Goal: Task Accomplishment & Management: Manage account settings

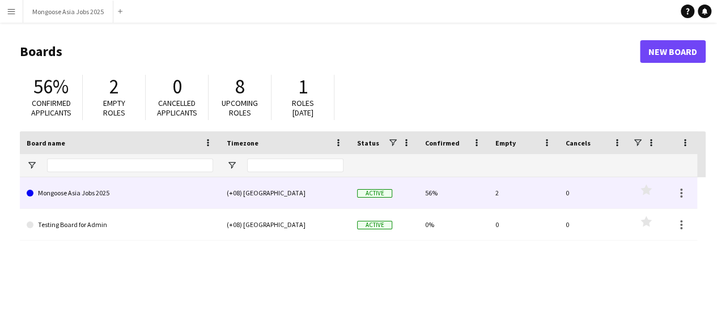
click at [77, 199] on link "Mongoose Asia Jobs 2025" at bounding box center [120, 193] width 187 height 32
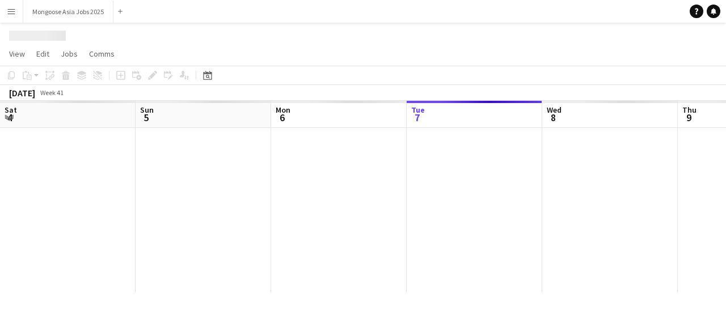
scroll to position [0, 271]
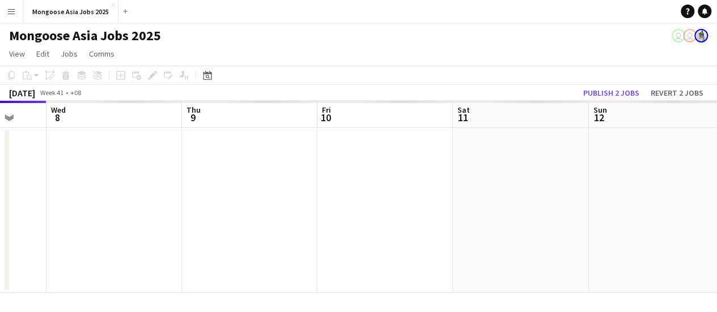
drag, startPoint x: 383, startPoint y: 210, endPoint x: 35, endPoint y: 221, distance: 348.9
click at [35, 221] on app-calendar-viewport "Sat 4 Sun 5 Mon 6 Tue 7 Wed 8 Thu 9 Fri 10 Sat 11 Sun 12 Mon 13 Tue 14" at bounding box center [358, 197] width 717 height 192
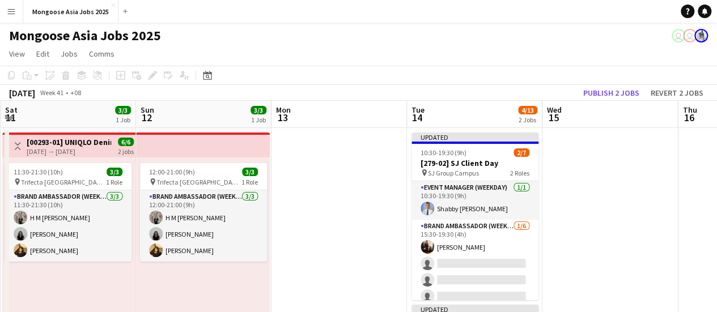
scroll to position [0, 451]
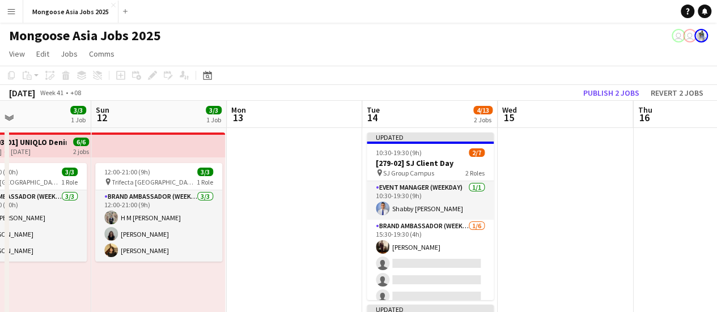
drag, startPoint x: 640, startPoint y: 218, endPoint x: 267, endPoint y: 230, distance: 373.3
click at [267, 230] on app-calendar-viewport "Wed 8 Thu 9 Fri 10 3/3 1 Job Sat 11 3/3 1 Job Sun 12 3/3 1 Job Mon 13 Tue 14 4/…" at bounding box center [358, 298] width 717 height 395
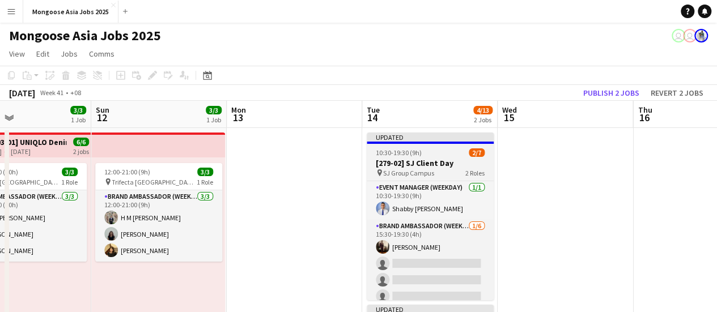
click at [437, 138] on div "Updated" at bounding box center [430, 137] width 127 height 9
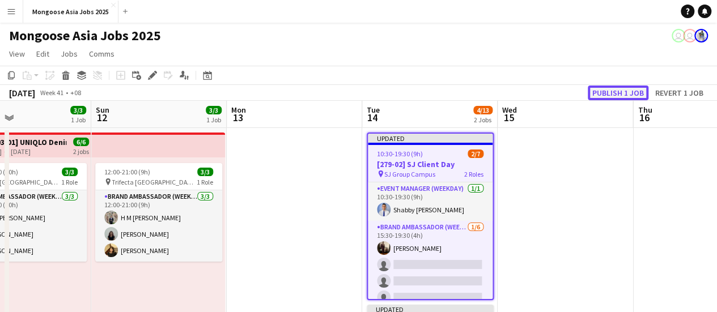
click at [598, 90] on button "Publish 1 job" at bounding box center [618, 93] width 61 height 15
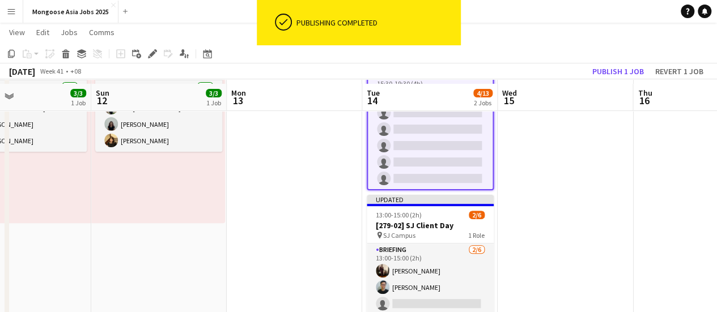
scroll to position [113, 0]
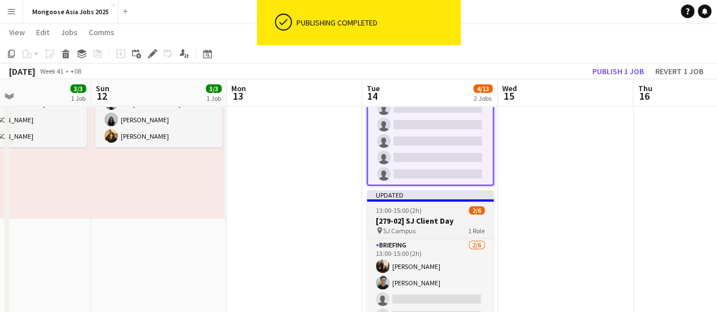
click at [458, 195] on div "Updated" at bounding box center [430, 195] width 127 height 9
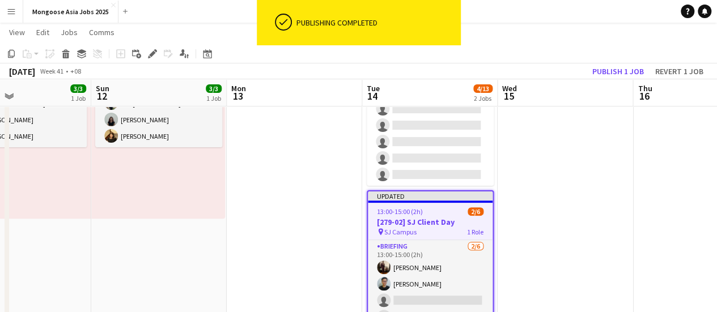
scroll to position [31, 0]
click at [602, 75] on button "Publish 1 job" at bounding box center [618, 71] width 61 height 15
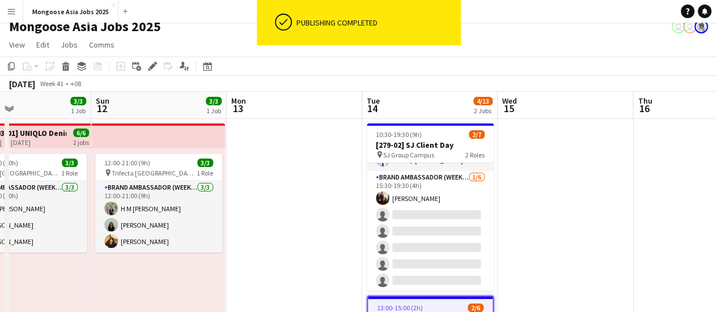
scroll to position [0, 0]
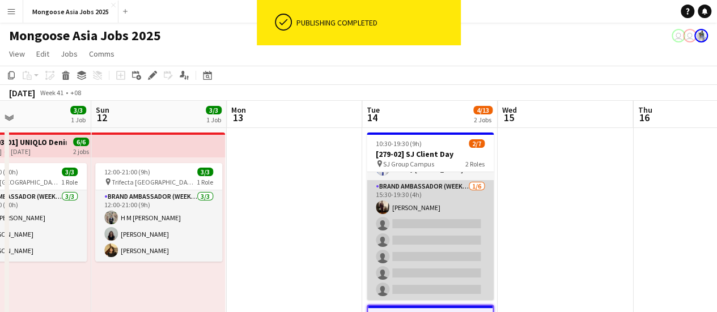
click at [467, 208] on app-card-role "Brand Ambassador (weekday) [DATE] 15:30-19:30 (4h) [PERSON_NAME] single-neutral…" at bounding box center [430, 240] width 127 height 121
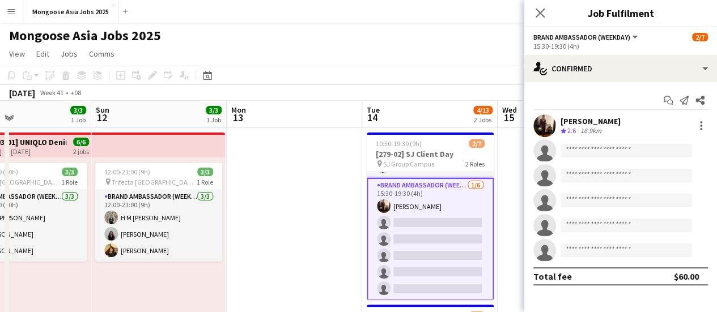
click at [289, 261] on app-date-cell at bounding box center [295, 311] width 136 height 367
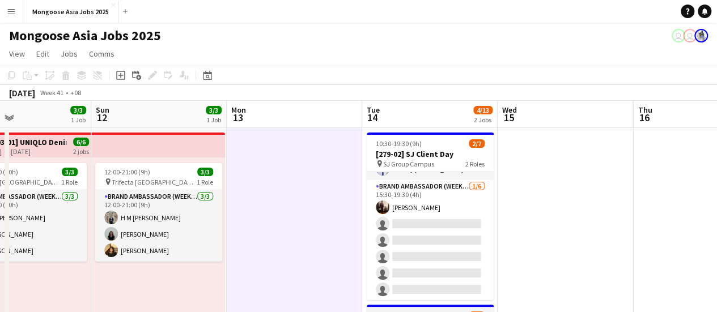
click at [462, 218] on app-card-role "Brand Ambassador (weekday) [DATE] 15:30-19:30 (4h) [PERSON_NAME] single-neutral…" at bounding box center [430, 240] width 127 height 121
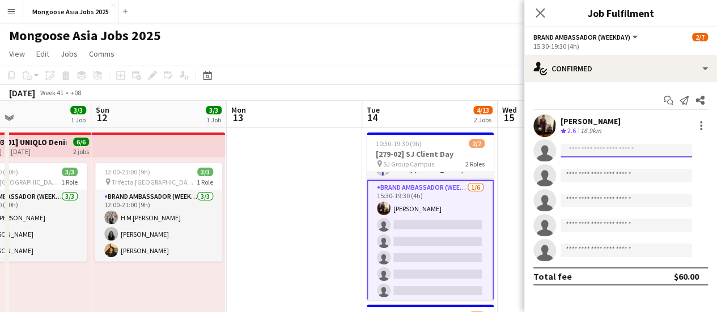
click at [616, 153] on input at bounding box center [627, 151] width 132 height 14
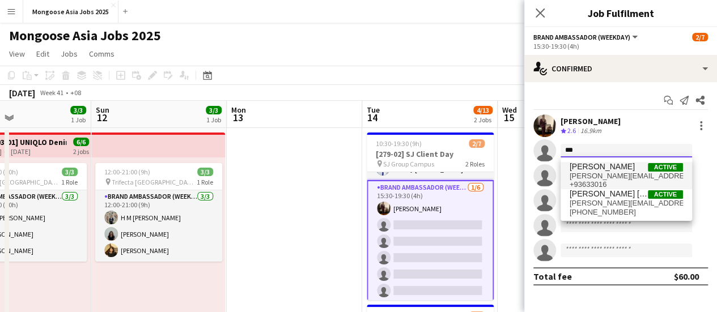
type input "***"
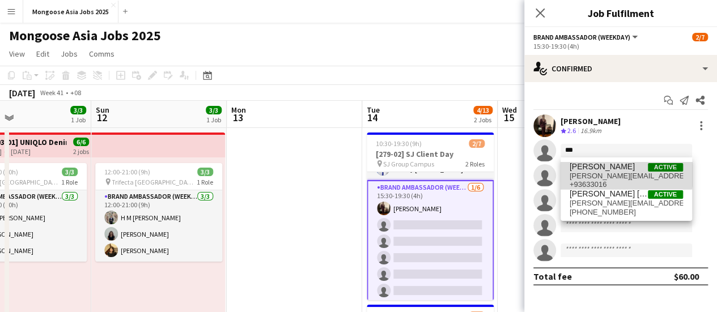
click at [619, 171] on span "[PERSON_NAME]" at bounding box center [602, 167] width 65 height 10
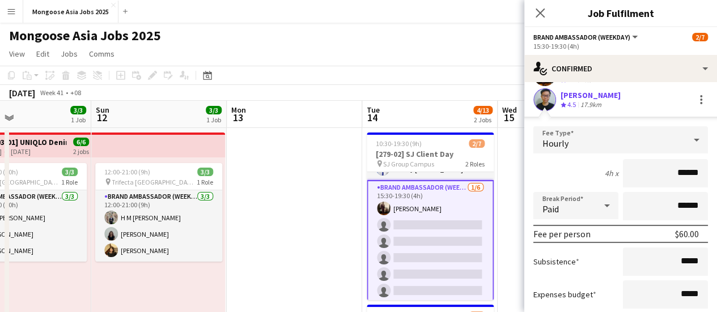
scroll to position [113, 0]
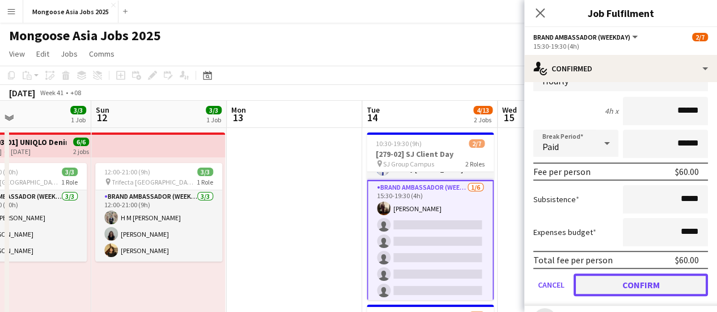
click at [633, 282] on button "Confirm" at bounding box center [641, 285] width 134 height 23
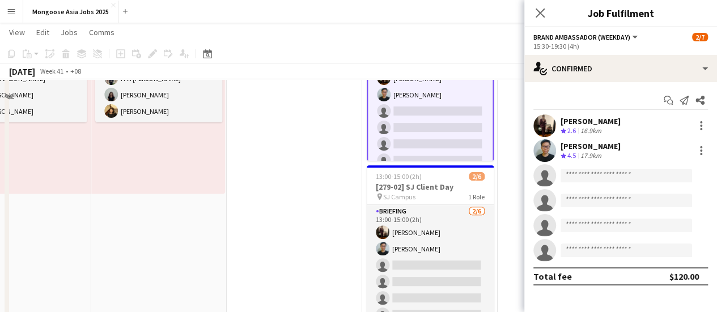
scroll to position [181, 0]
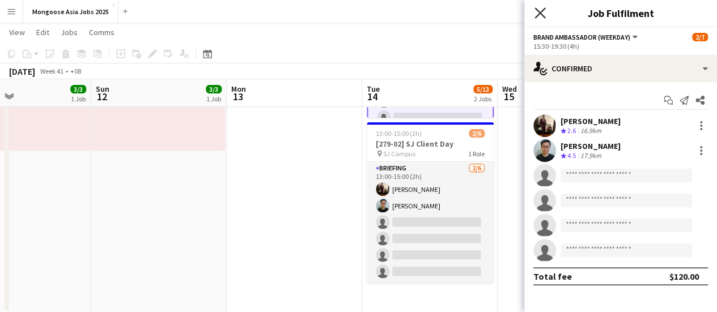
click at [542, 14] on icon at bounding box center [540, 12] width 11 height 11
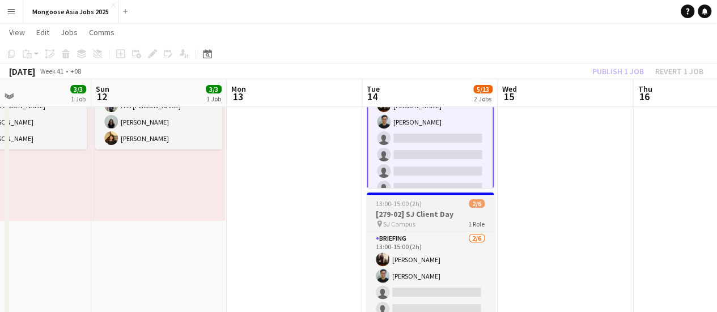
scroll to position [11, 0]
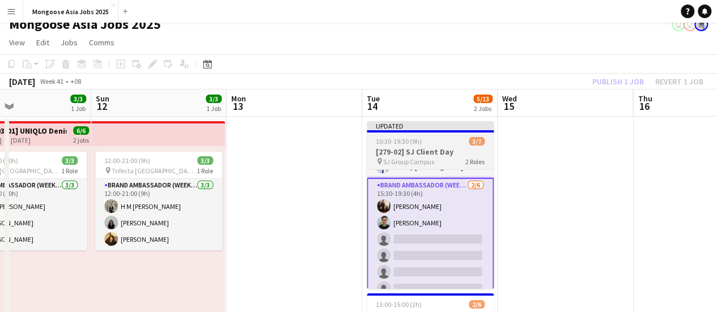
click at [459, 123] on div "Updated" at bounding box center [430, 125] width 127 height 9
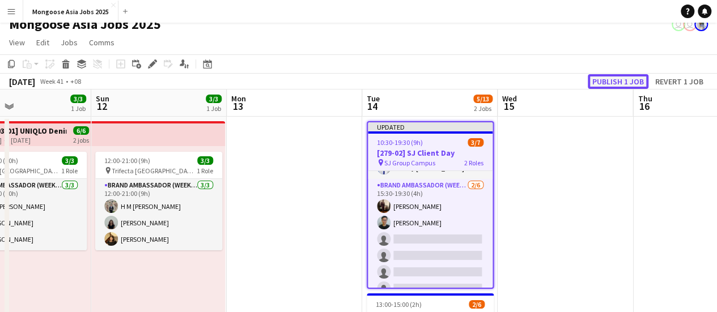
click at [637, 74] on button "Publish 1 job" at bounding box center [618, 81] width 61 height 15
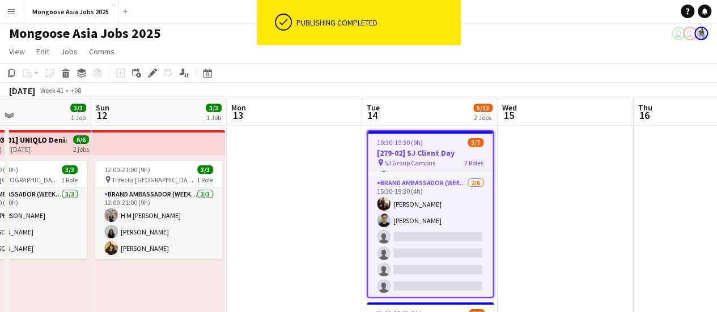
scroll to position [0, 0]
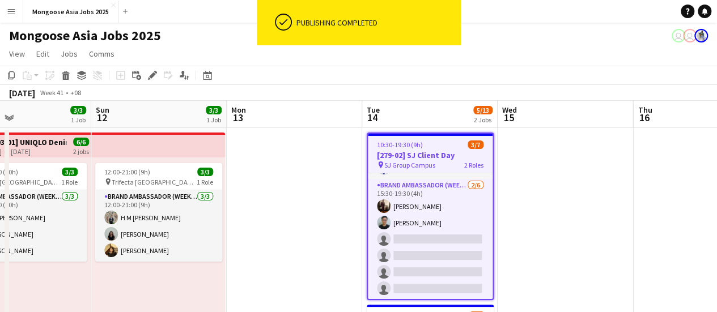
click at [511, 200] on app-date-cell at bounding box center [566, 311] width 136 height 367
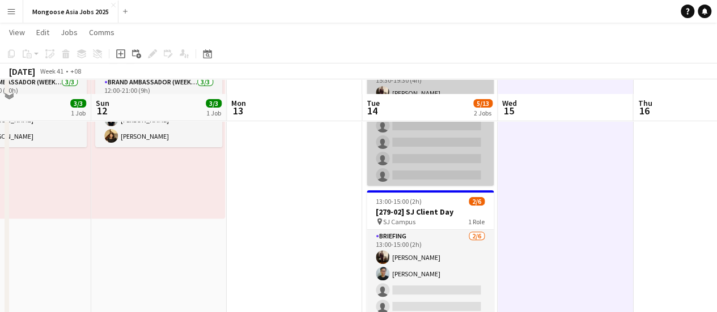
scroll to position [170, 0]
